Goal: Information Seeking & Learning: Learn about a topic

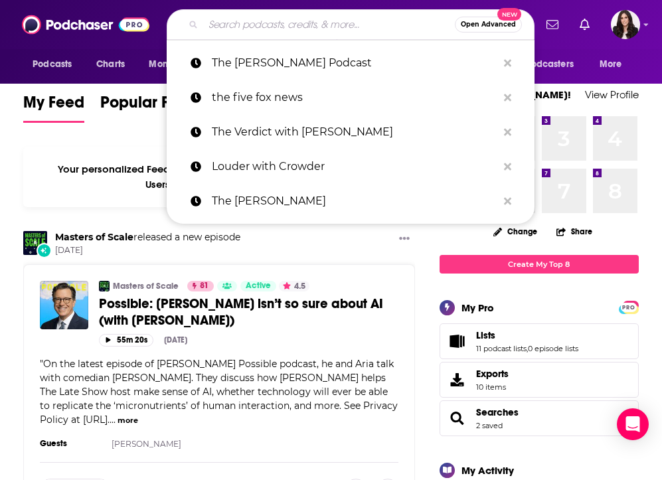
click at [316, 23] on input "Search podcasts, credits, & more..." at bounding box center [329, 24] width 252 height 21
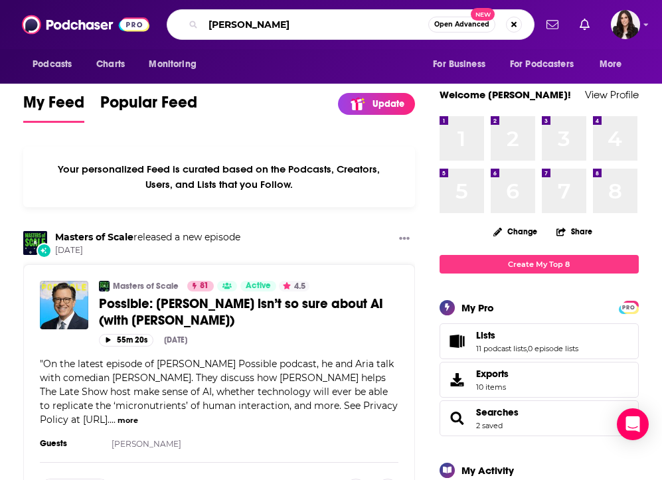
type input "[PERSON_NAME]"
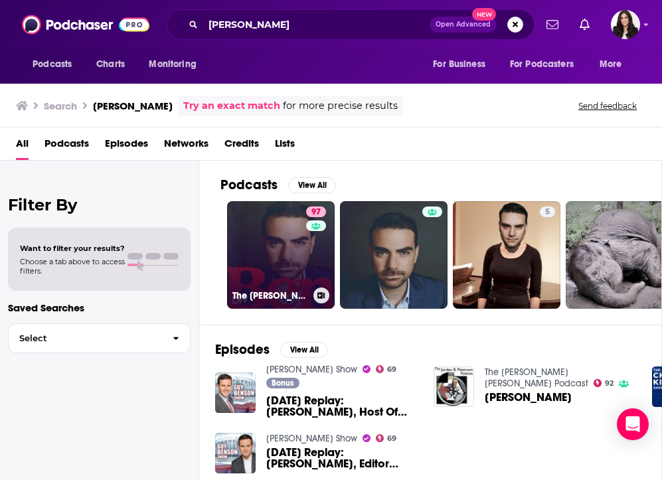
click at [287, 255] on link "97 The [PERSON_NAME] Show" at bounding box center [281, 255] width 108 height 108
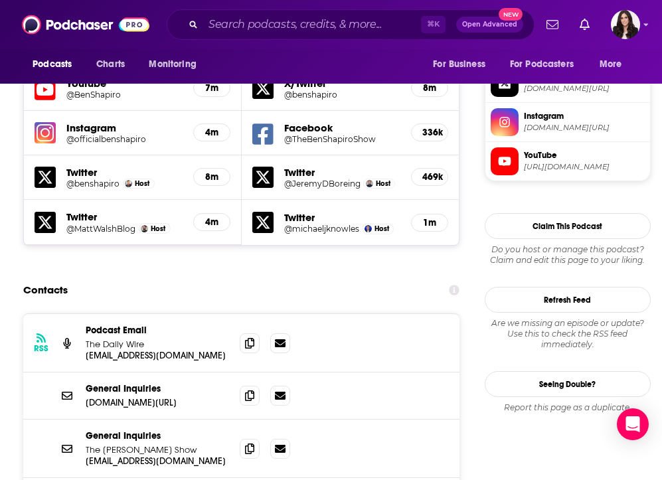
scroll to position [1239, 0]
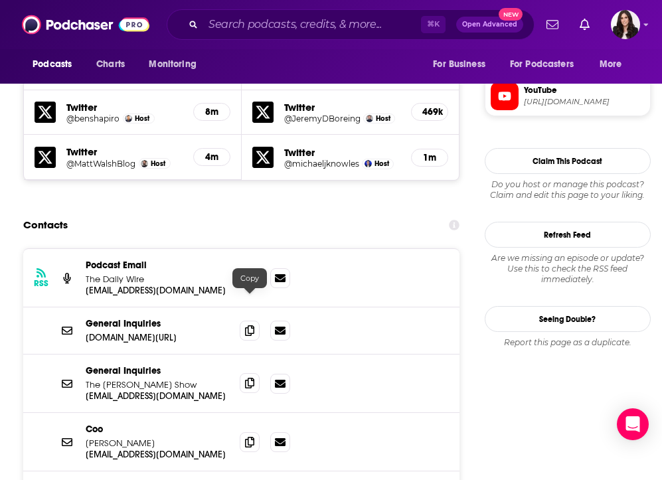
click at [244, 373] on span at bounding box center [250, 383] width 20 height 20
click at [266, 34] on input "Search podcasts, credits, & more..." at bounding box center [312, 24] width 218 height 21
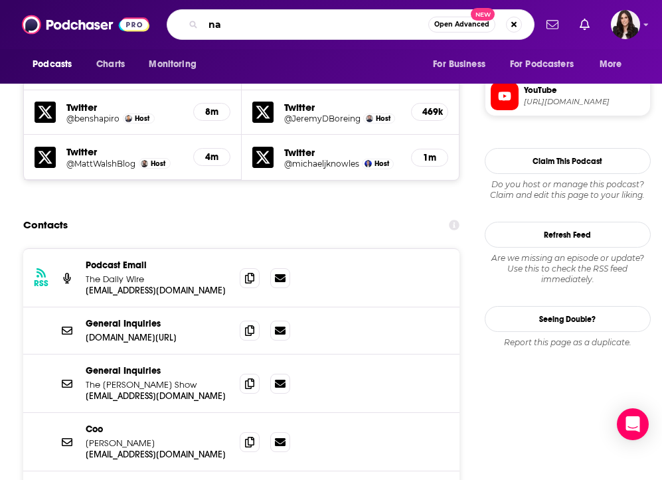
type input "n"
type input "[PERSON_NAME]"
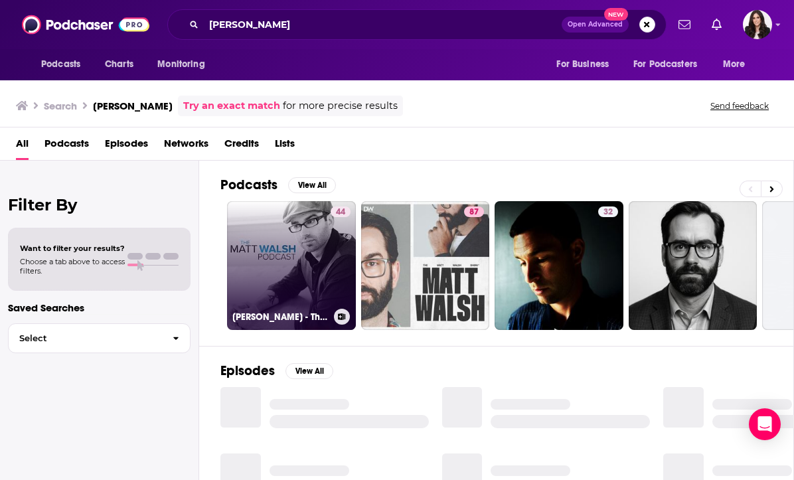
click at [297, 264] on link "44 [PERSON_NAME] - TheBlaze" at bounding box center [291, 265] width 129 height 129
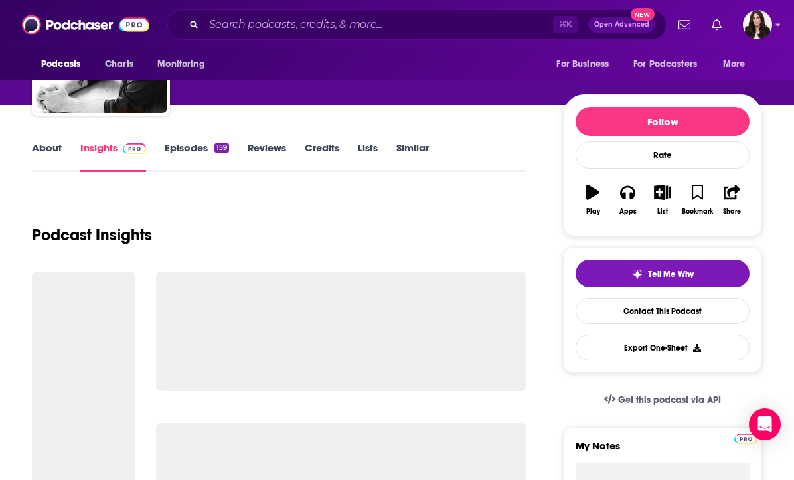
scroll to position [104, 0]
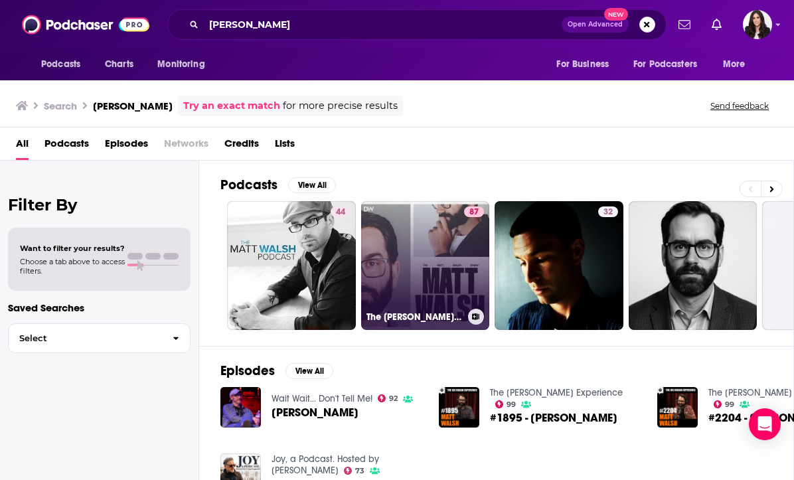
click at [417, 251] on link "87 The [PERSON_NAME] Show" at bounding box center [425, 265] width 129 height 129
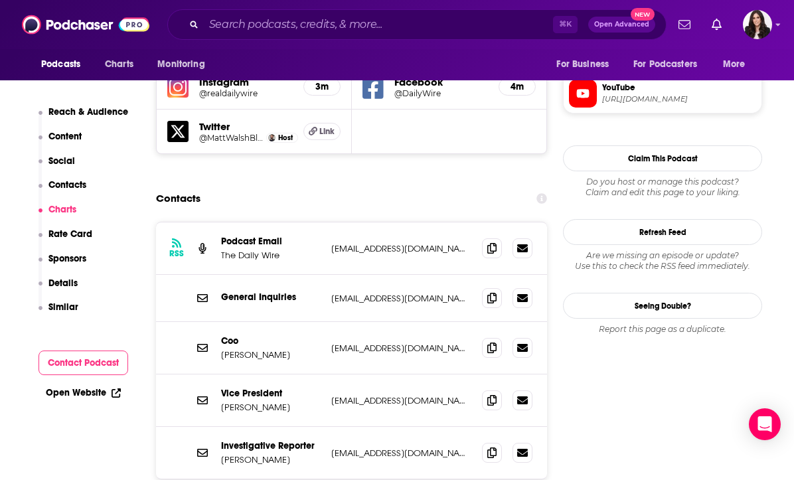
scroll to position [1250, 0]
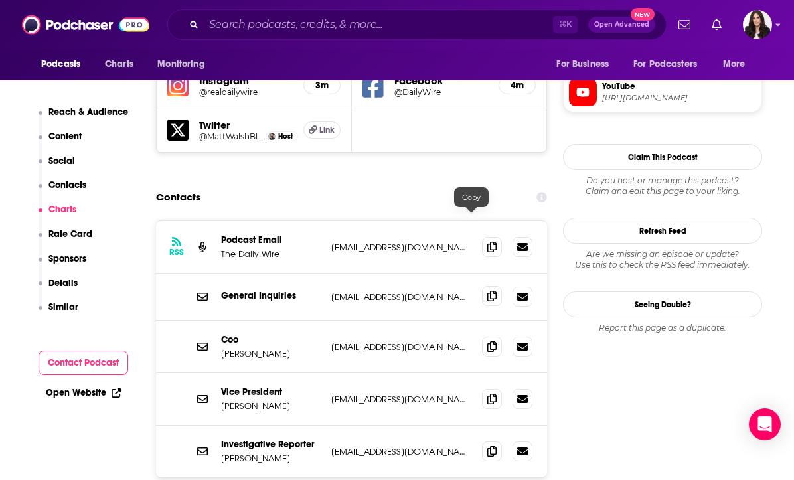
click at [482, 286] on span at bounding box center [492, 296] width 20 height 20
click at [338, 31] on input "Search podcasts, credits, & more..." at bounding box center [378, 24] width 349 height 21
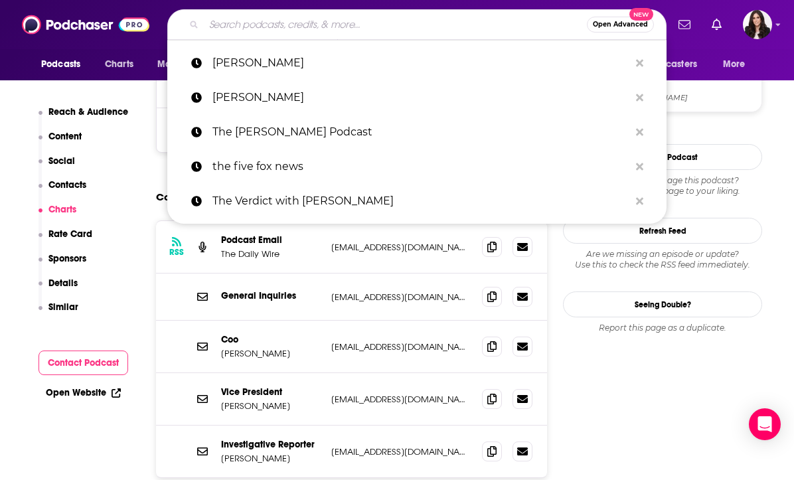
paste input "[PERSON_NAME] Show"
type input "[PERSON_NAME] Show"
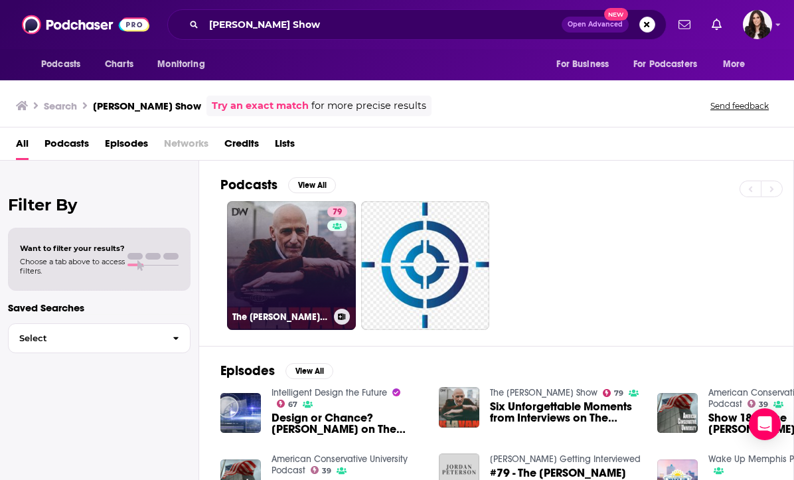
click at [294, 252] on link "79 The [PERSON_NAME] Show" at bounding box center [291, 265] width 129 height 129
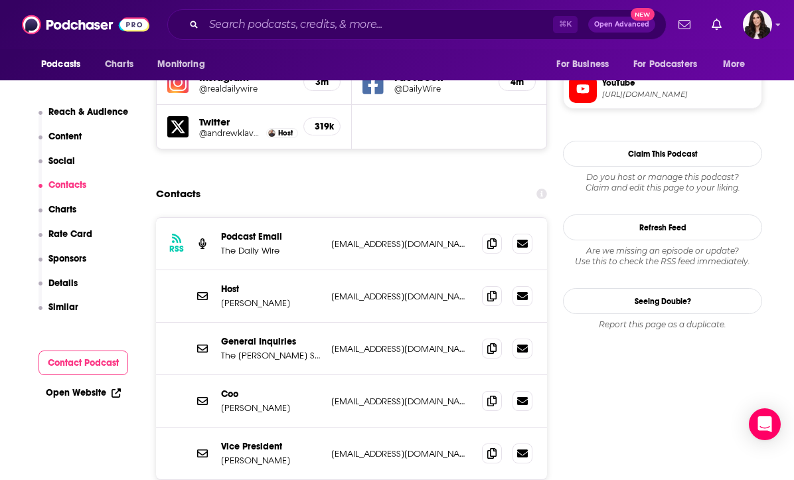
scroll to position [1250, 0]
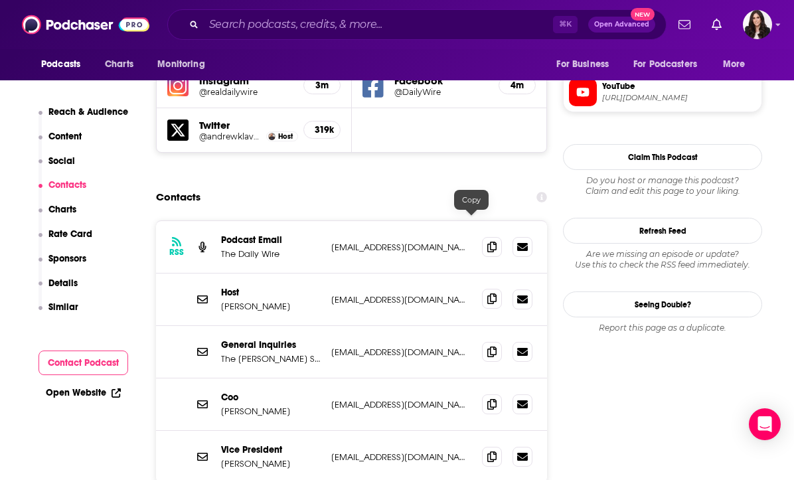
click at [487, 293] on icon at bounding box center [491, 298] width 9 height 11
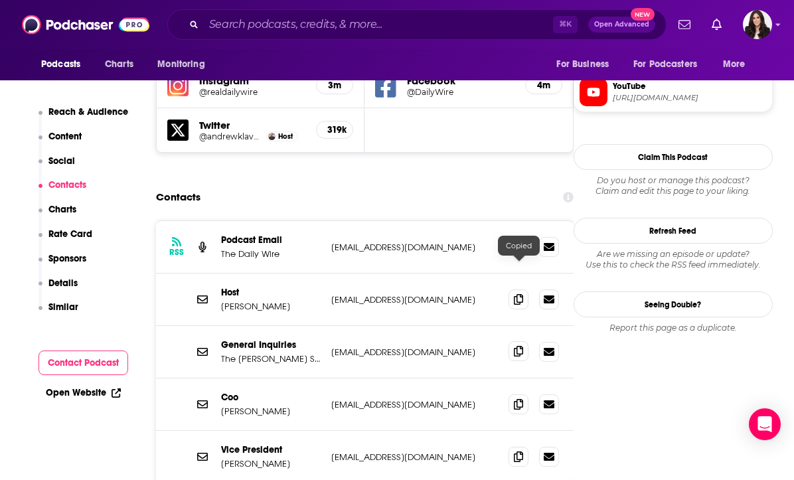
click at [519, 346] on icon at bounding box center [518, 351] width 9 height 11
click at [366, 22] on input "Search podcasts, credits, & more..." at bounding box center [378, 24] width 349 height 21
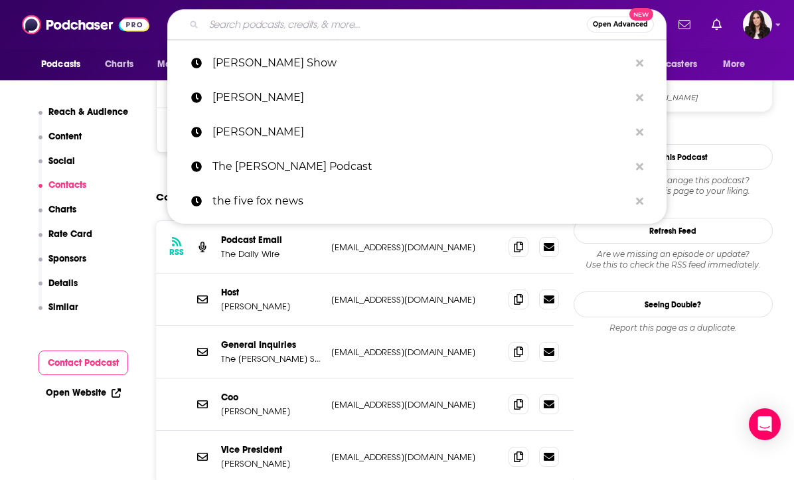
paste input "[PERSON_NAME] [PERSON_NAME]"
type input "[PERSON_NAME] [PERSON_NAME]"
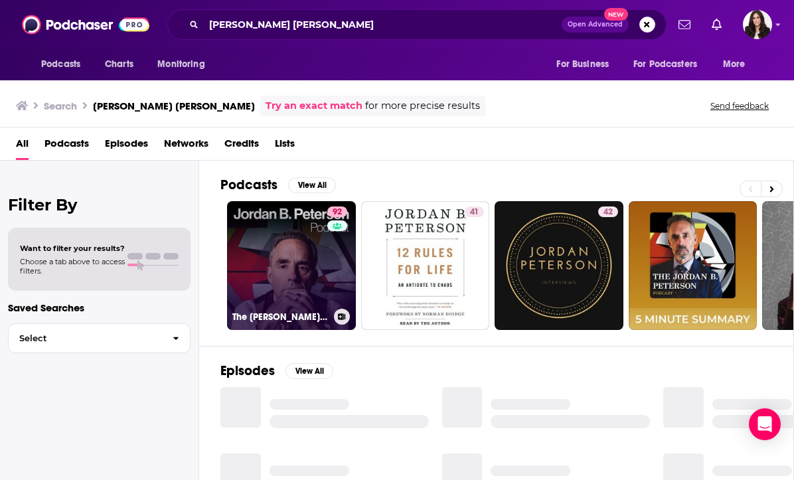
click at [304, 270] on link "92 The [PERSON_NAME] [PERSON_NAME] Podcast" at bounding box center [291, 265] width 129 height 129
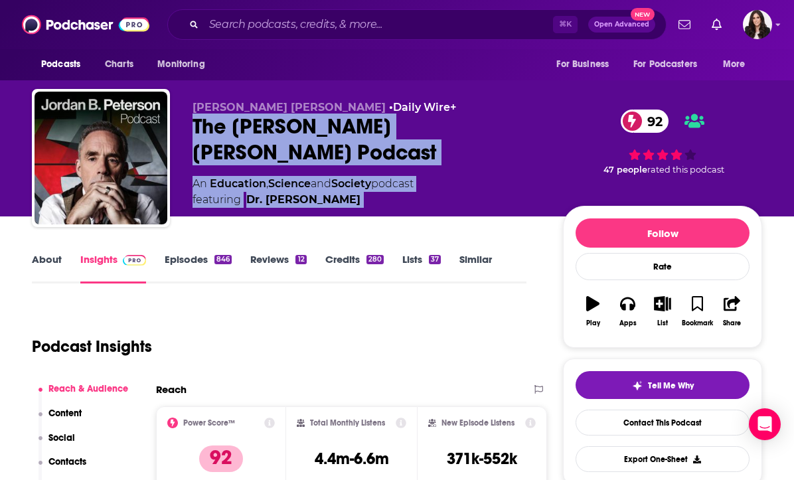
drag, startPoint x: 192, startPoint y: 119, endPoint x: 562, endPoint y: 117, distance: 370.3
click at [564, 117] on div "[PERSON_NAME] [PERSON_NAME] • Daily Wire+ The Jordan [PERSON_NAME] Podcast 92 A…" at bounding box center [397, 160] width 730 height 143
copy div "The [PERSON_NAME] [PERSON_NAME] Podcast 92 An Education , Science and Society p…"
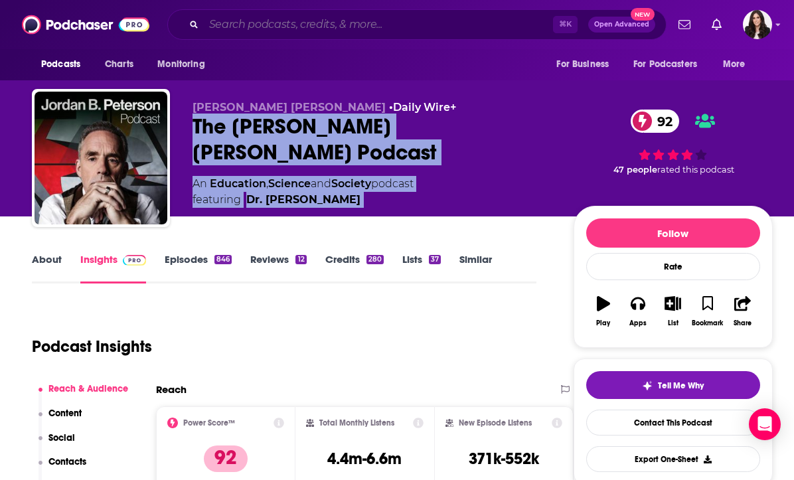
click at [344, 18] on input "Search podcasts, credits, & more..." at bounding box center [378, 24] width 349 height 21
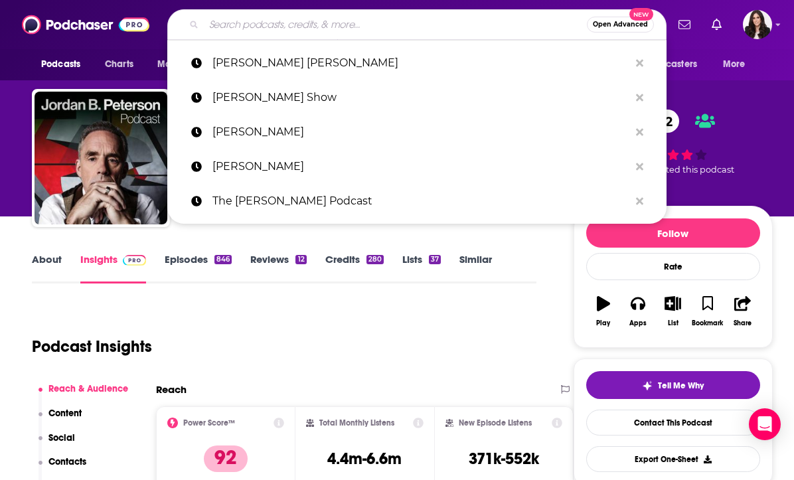
paste input "Cradle to Grave"
type input "Cradle to Grave"
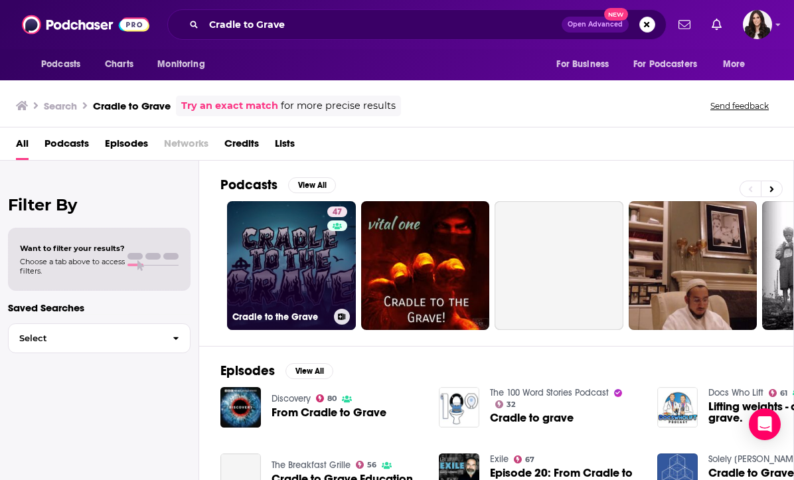
click at [282, 269] on link "47 Cradle to the Grave" at bounding box center [291, 265] width 129 height 129
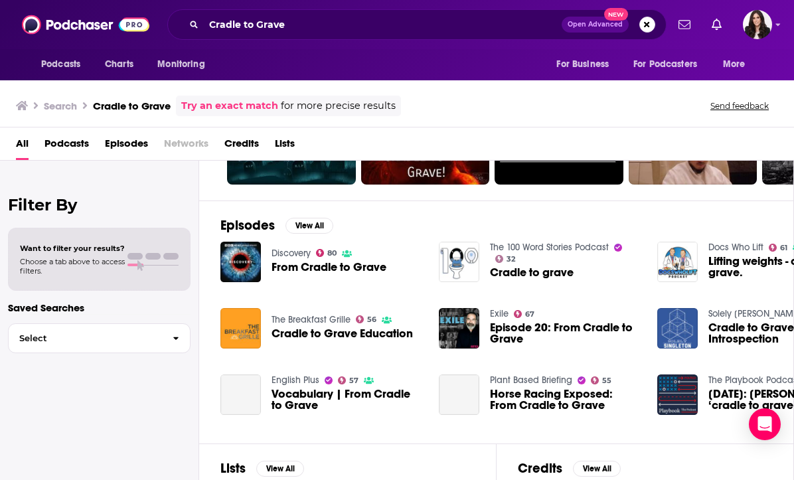
scroll to position [146, 1]
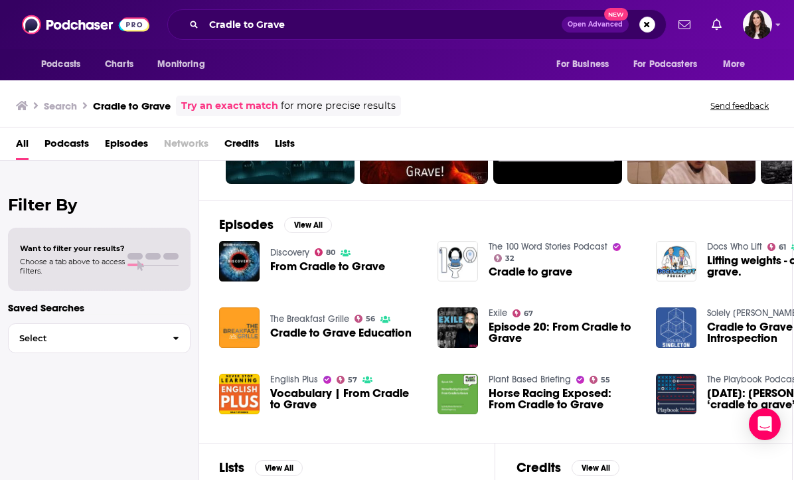
click at [295, 267] on span "From Cradle to Grave" at bounding box center [327, 266] width 115 height 11
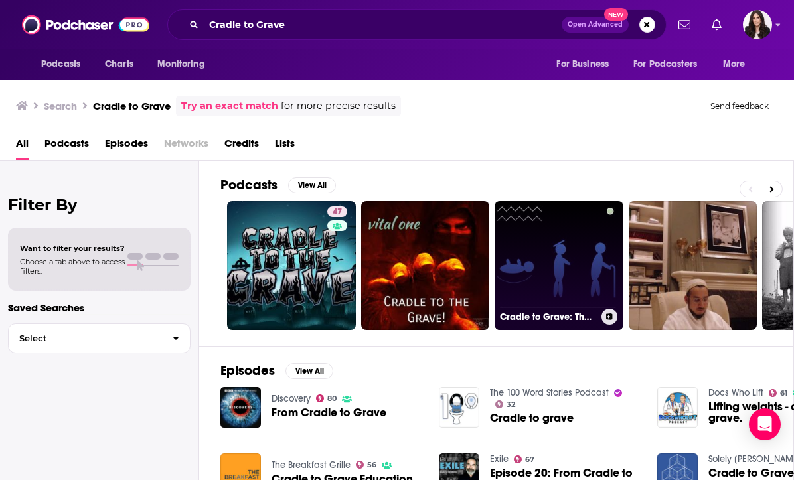
click at [579, 273] on link "Cradle to Grave: The Med-Peds Podcast" at bounding box center [558, 265] width 129 height 129
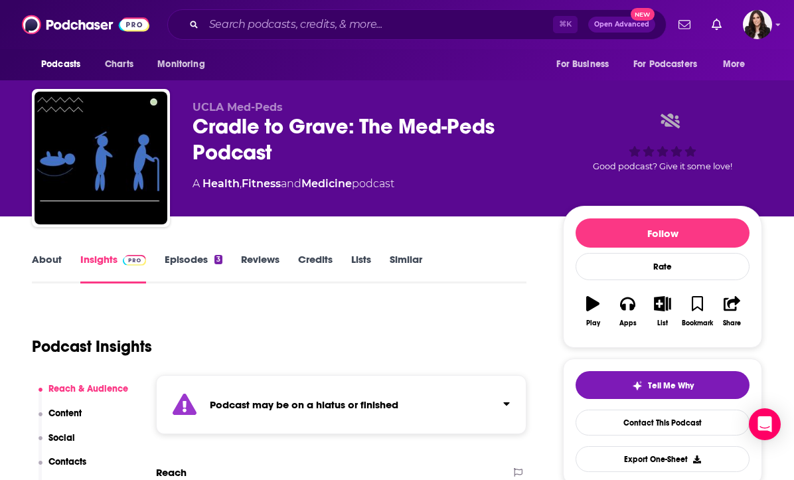
click at [539, 6] on div "Podcasts Charts Monitoring ⌘ K Open Advanced New For Business For Podcasters Mo…" at bounding box center [397, 24] width 794 height 49
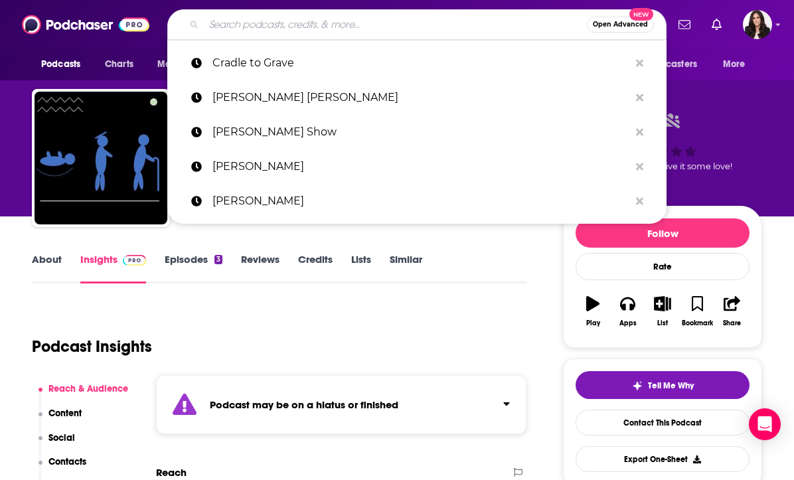
click at [413, 25] on input "Search podcasts, credits, & more..." at bounding box center [395, 24] width 383 height 21
paste input "Evening Wire"
type input "Evening Wire"
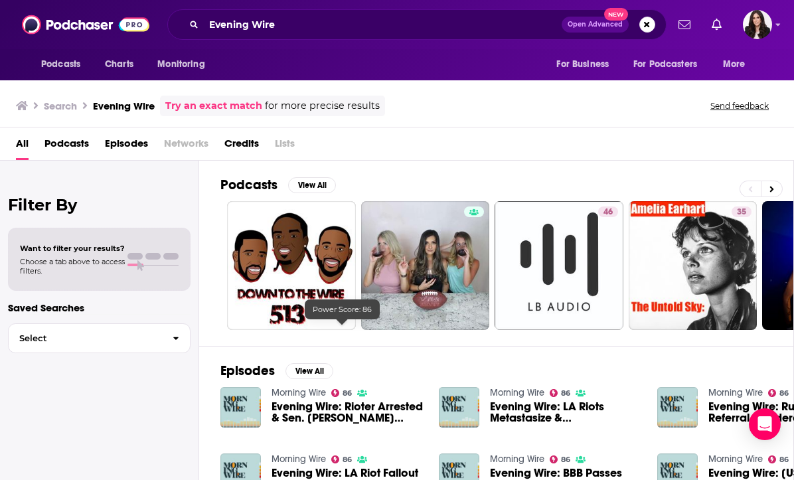
scroll to position [256, 0]
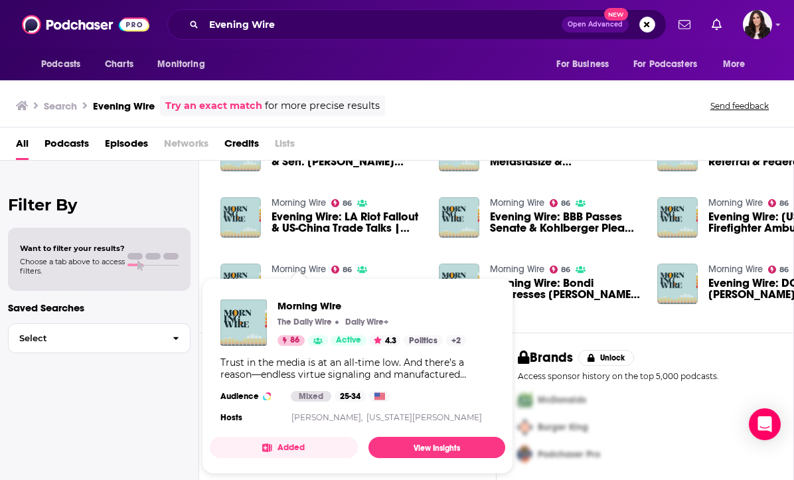
click at [291, 267] on link "Morning Wire" at bounding box center [298, 268] width 54 height 11
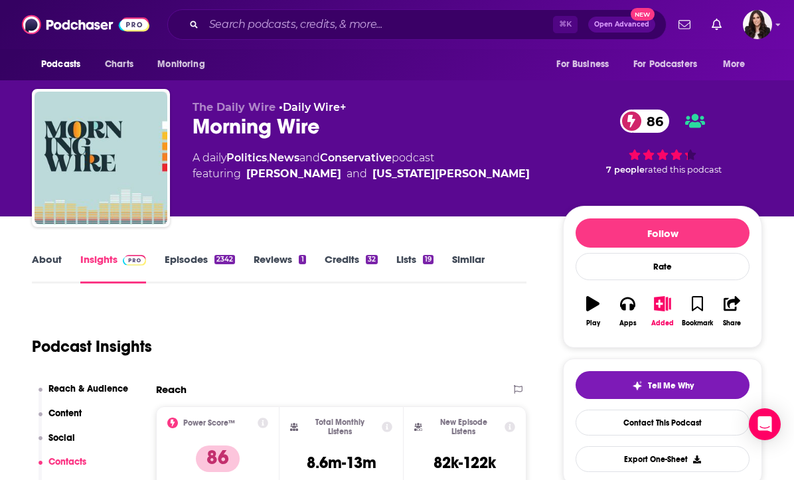
scroll to position [-1, 0]
click at [404, 29] on input "Search podcasts, credits, & more..." at bounding box center [378, 24] width 349 height 21
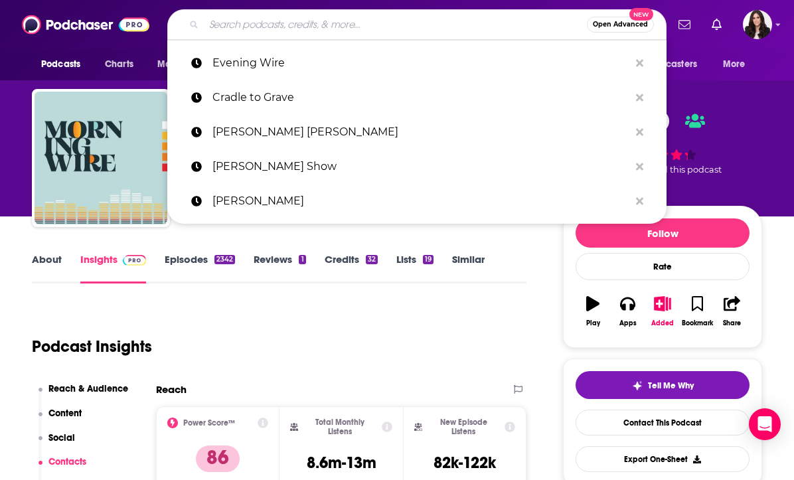
click at [358, 29] on input "Search podcasts, credits, & more..." at bounding box center [395, 24] width 383 height 21
paste input "The Comment Section with [PERSON_NAME]"
type input "The Comment Section with [PERSON_NAME]"
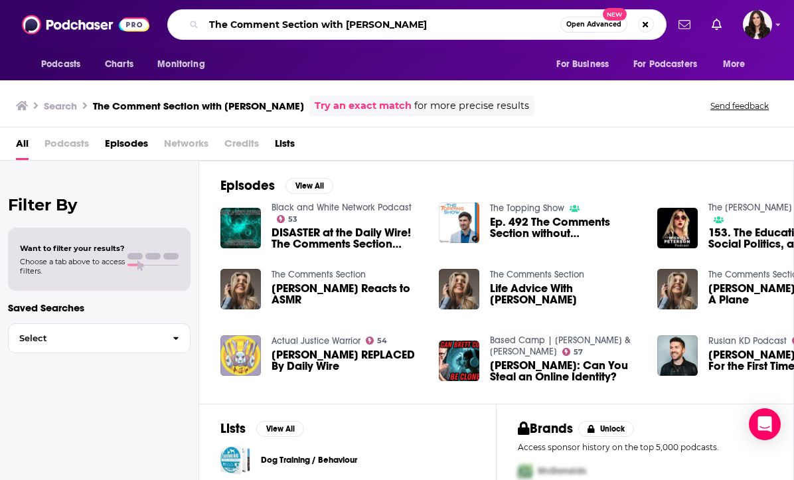
drag, startPoint x: 344, startPoint y: 26, endPoint x: 162, endPoint y: 26, distance: 181.8
click at [162, 26] on div "Podcasts Charts Monitoring The Comment Section with [PERSON_NAME] Open Advanced…" at bounding box center [411, 24] width 510 height 31
type input "[PERSON_NAME]"
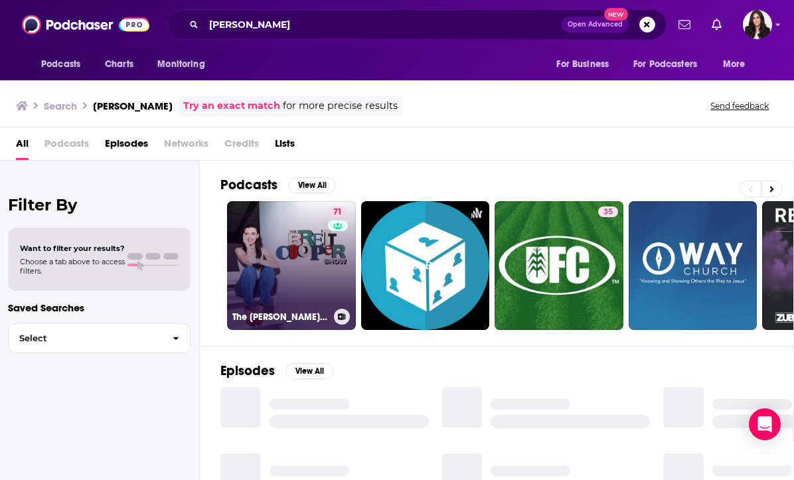
click at [299, 264] on link "71 The [PERSON_NAME] Show" at bounding box center [291, 265] width 129 height 129
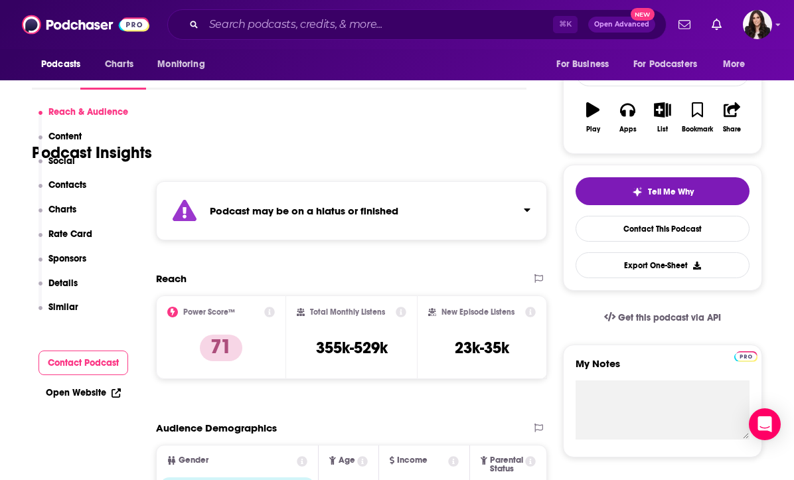
scroll to position [123, 0]
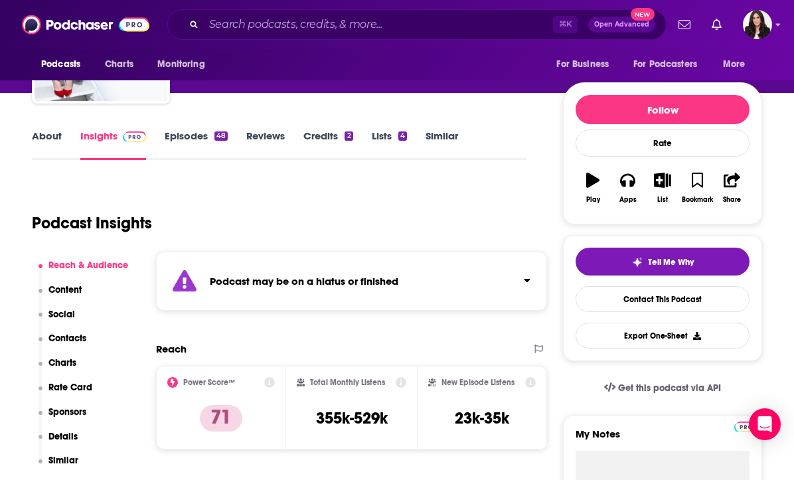
click at [191, 143] on link "Episodes 48" at bounding box center [196, 144] width 63 height 31
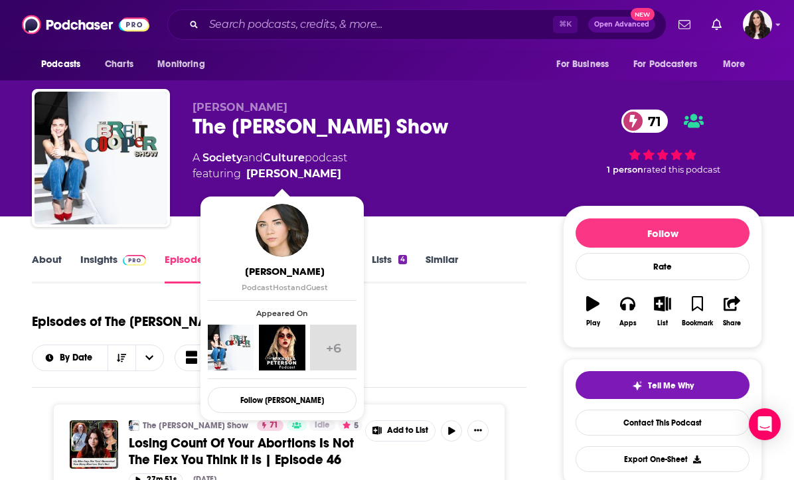
click at [262, 175] on link "[PERSON_NAME]" at bounding box center [293, 174] width 95 height 16
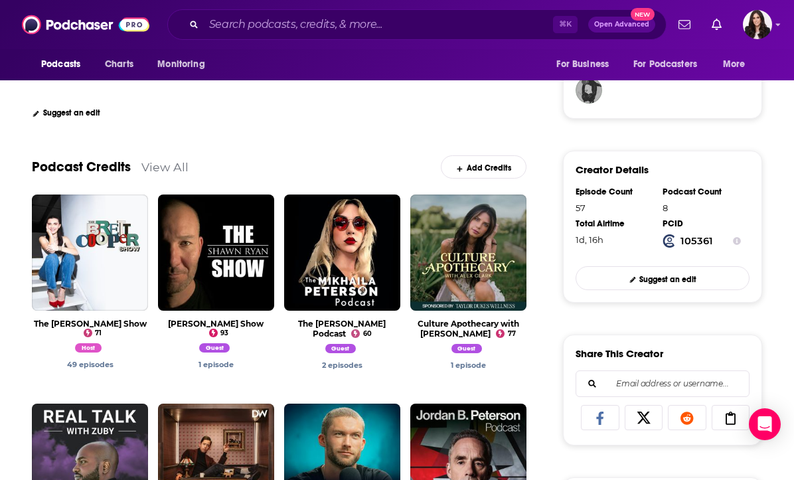
scroll to position [359, 0]
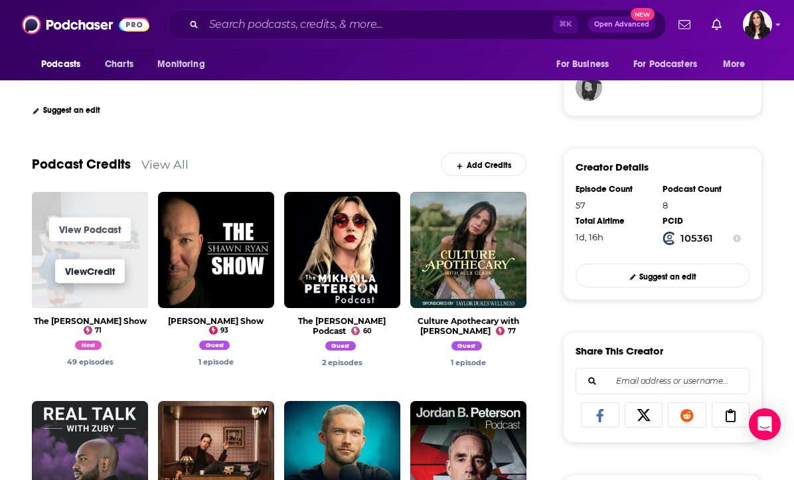
click at [68, 264] on link "View Credit" at bounding box center [90, 271] width 70 height 24
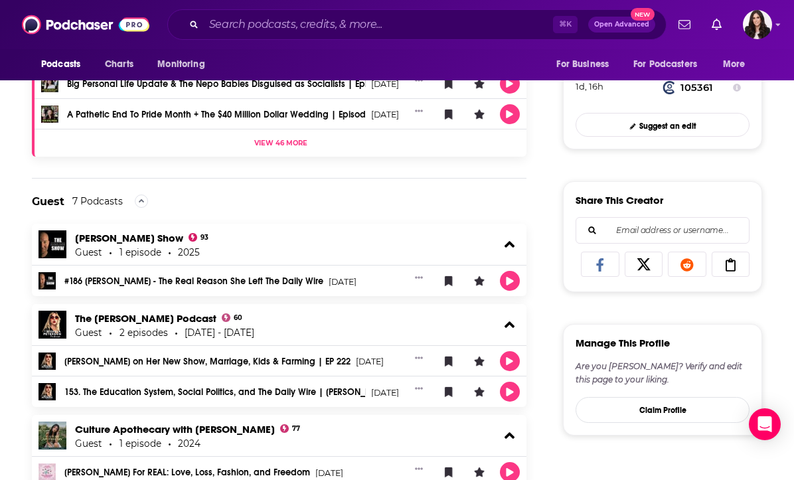
scroll to position [72, 0]
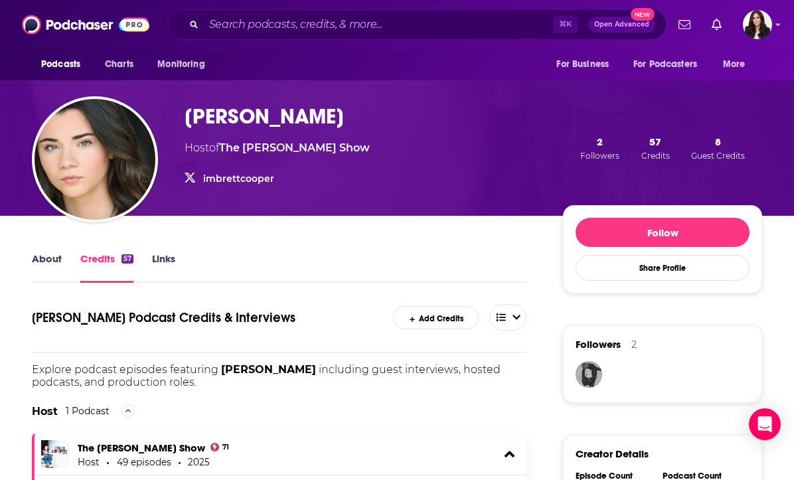
click at [52, 259] on link "About" at bounding box center [47, 267] width 30 height 31
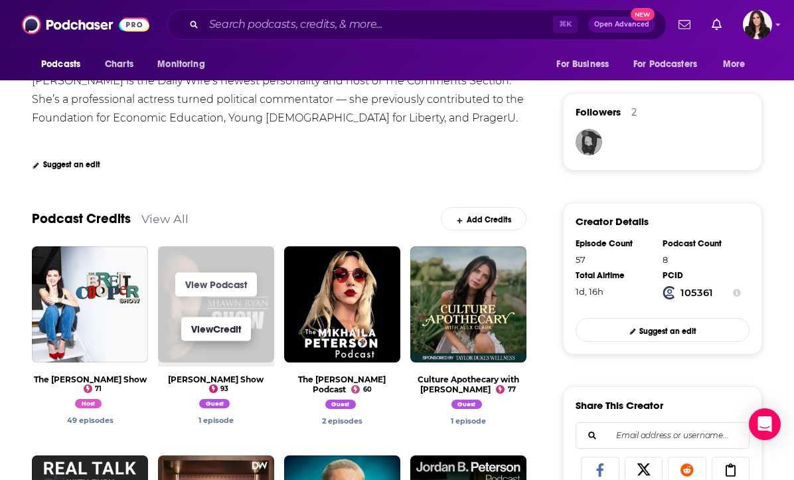
scroll to position [303, 0]
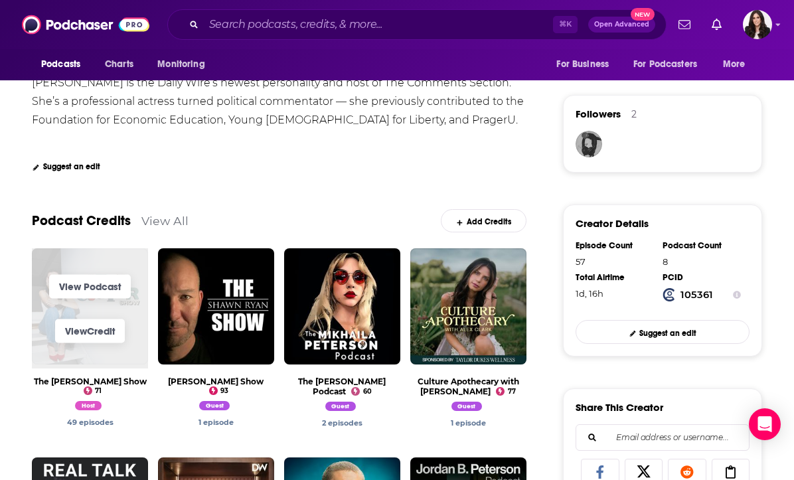
click at [92, 315] on span "View Credit" at bounding box center [90, 331] width 116 height 44
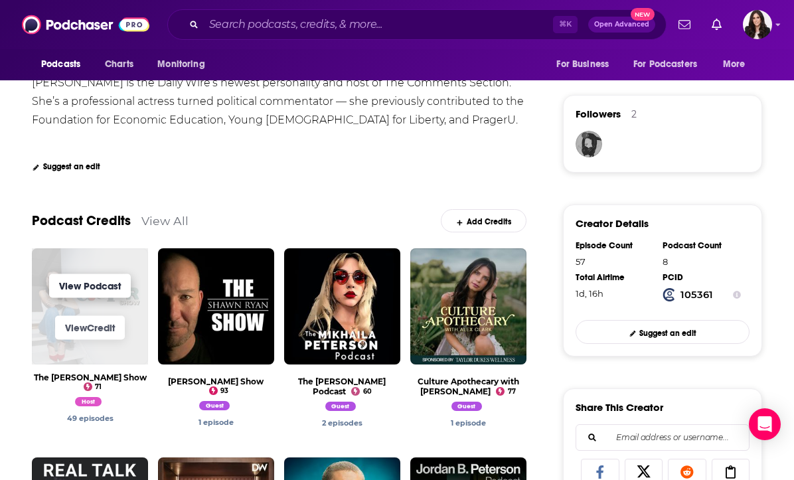
click at [109, 279] on link "View Podcast" at bounding box center [90, 285] width 82 height 24
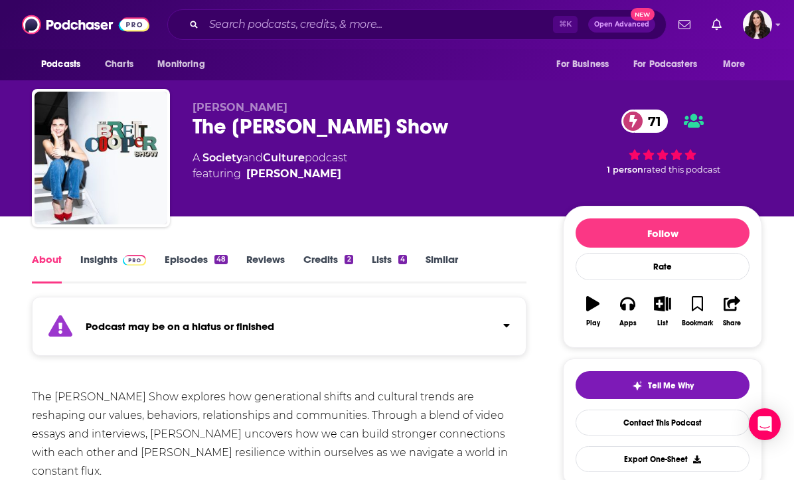
click at [102, 259] on link "Insights" at bounding box center [113, 268] width 66 height 31
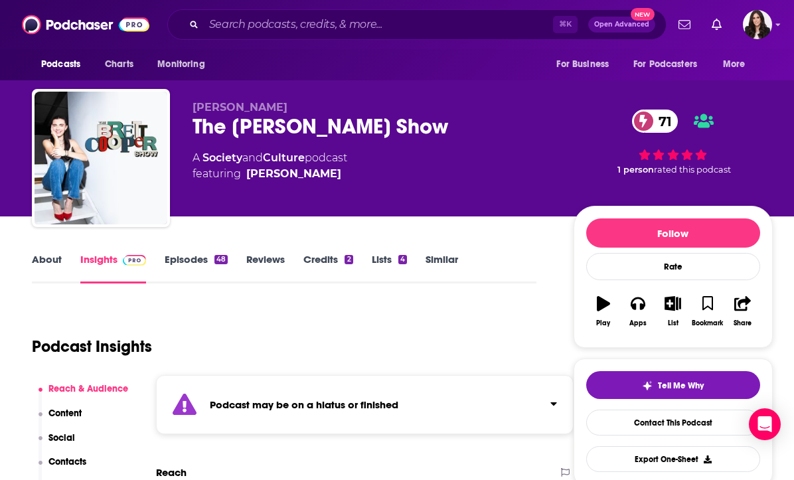
click at [50, 257] on link "About" at bounding box center [47, 268] width 30 height 31
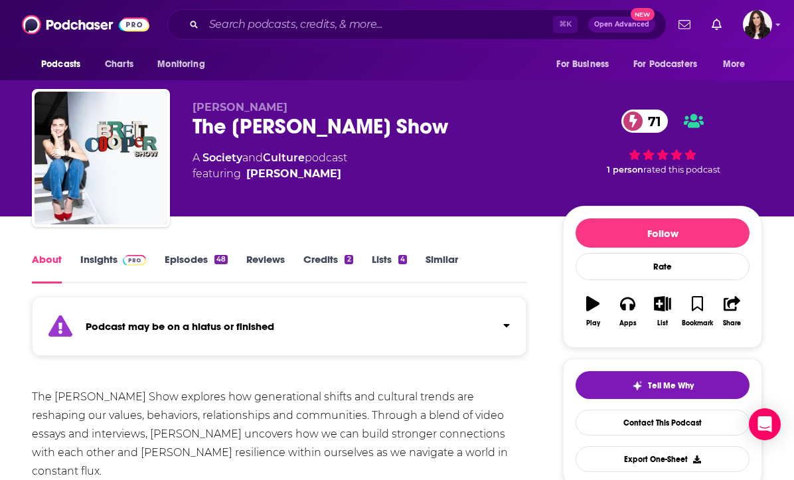
click at [101, 263] on link "Insights" at bounding box center [113, 268] width 66 height 31
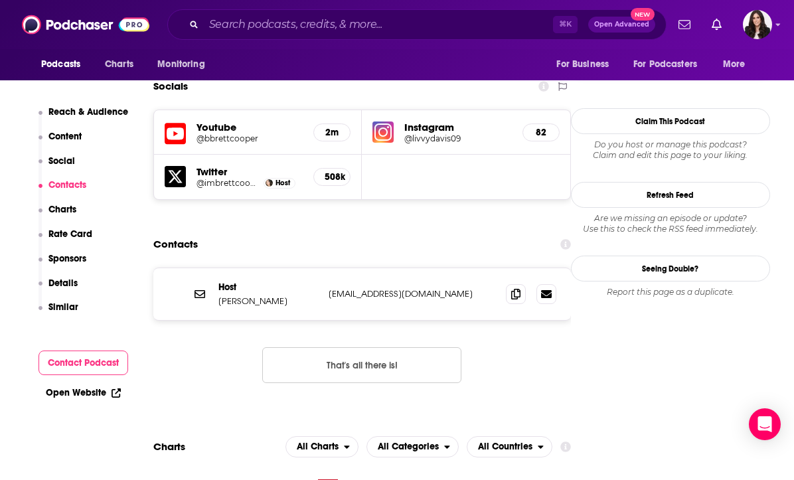
scroll to position [1027, 3]
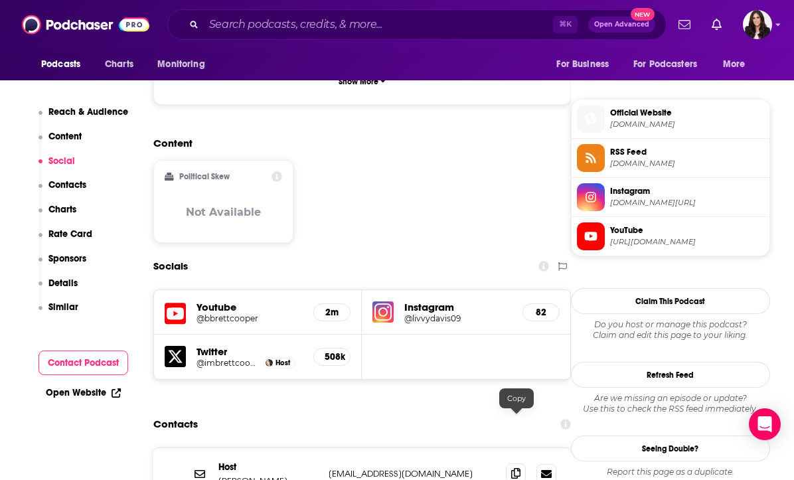
click at [513, 468] on icon at bounding box center [515, 473] width 9 height 11
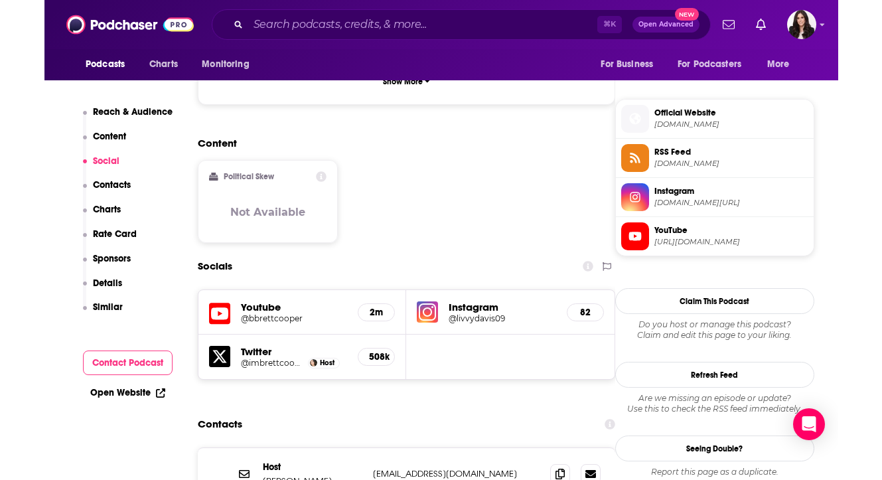
scroll to position [1027, 0]
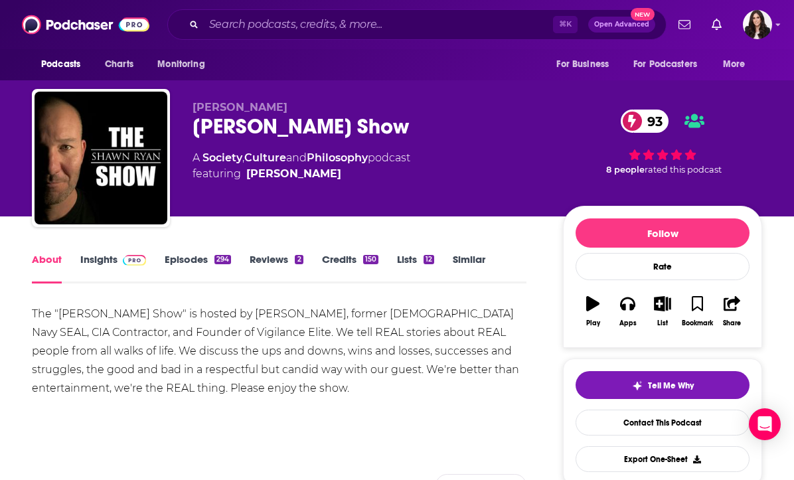
click at [104, 261] on link "Insights" at bounding box center [113, 268] width 66 height 31
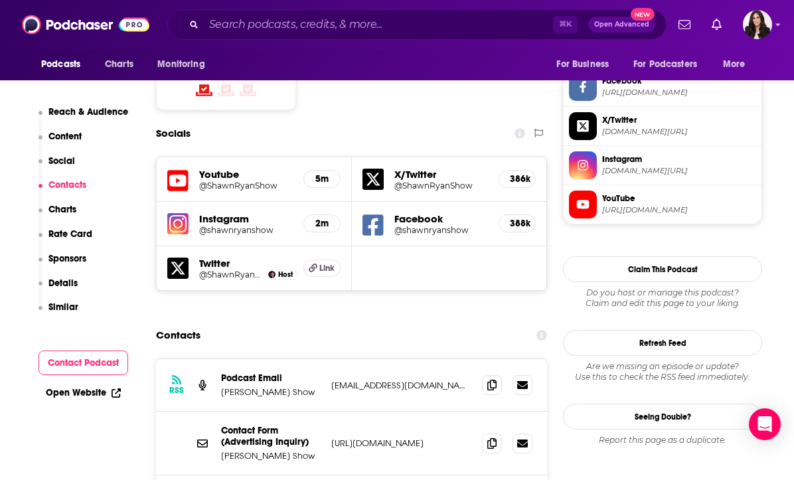
scroll to position [1188, 0]
